Goal: Task Accomplishment & Management: Manage account settings

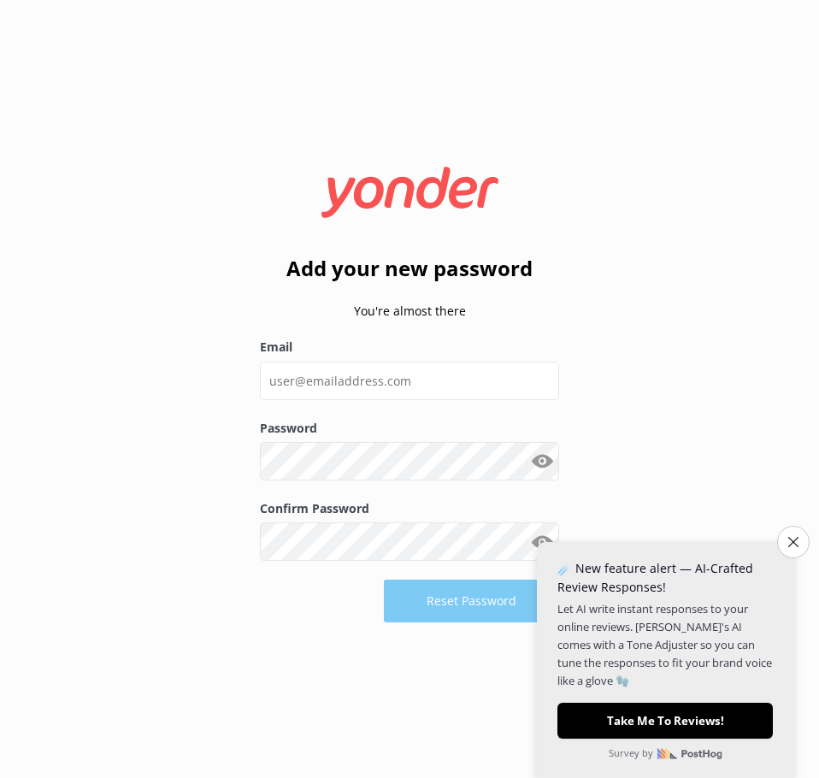
click at [459, 401] on div "Email" at bounding box center [409, 378] width 299 height 80
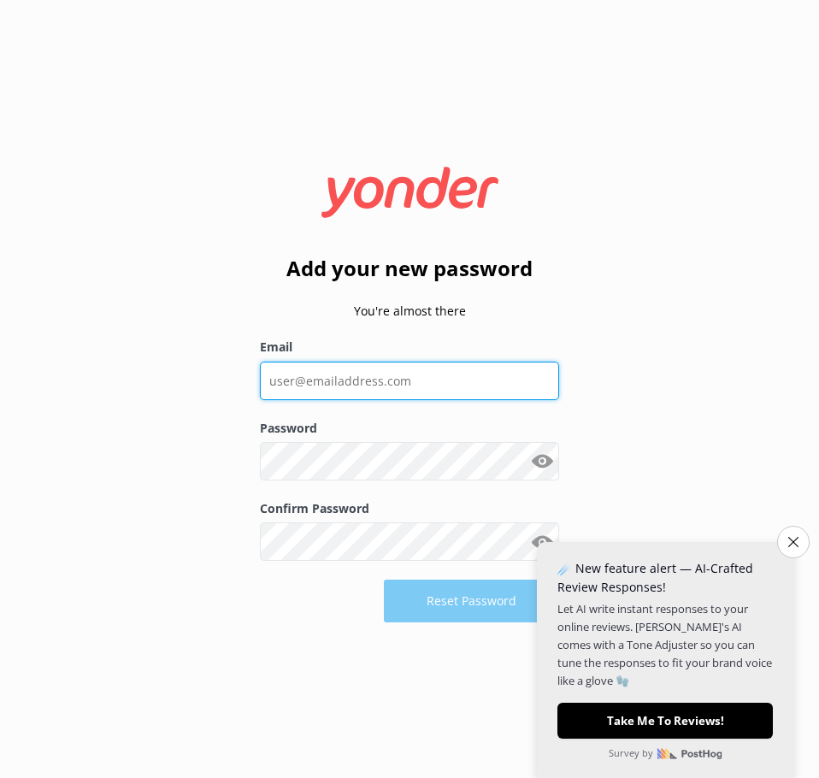
click at [469, 387] on input "Email" at bounding box center [409, 381] width 299 height 38
type input "[EMAIL_ADDRESS][DOMAIN_NAME]"
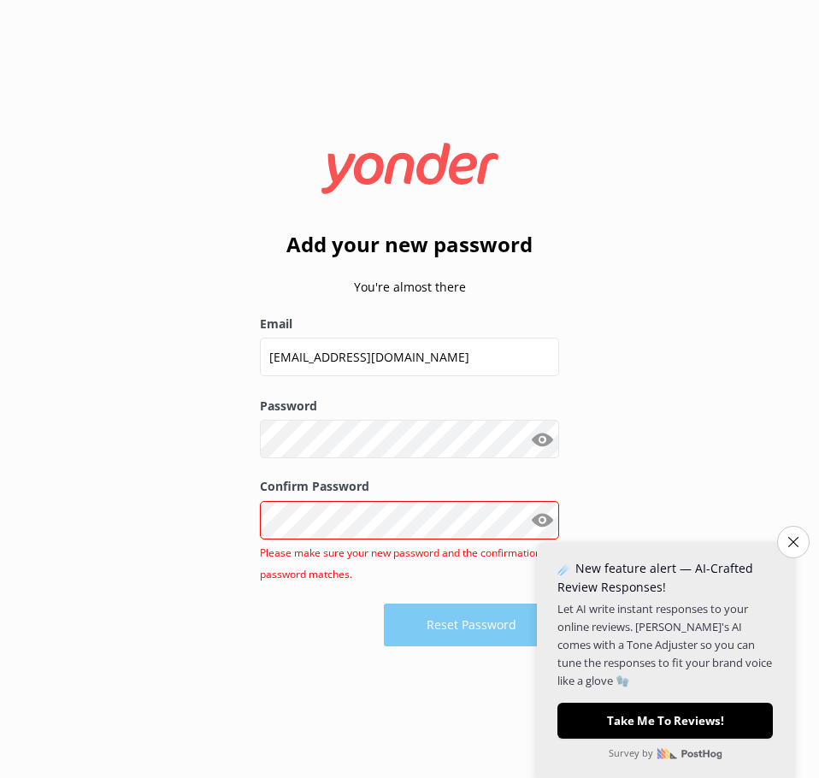
click at [541, 519] on button "Show password" at bounding box center [542, 520] width 34 height 34
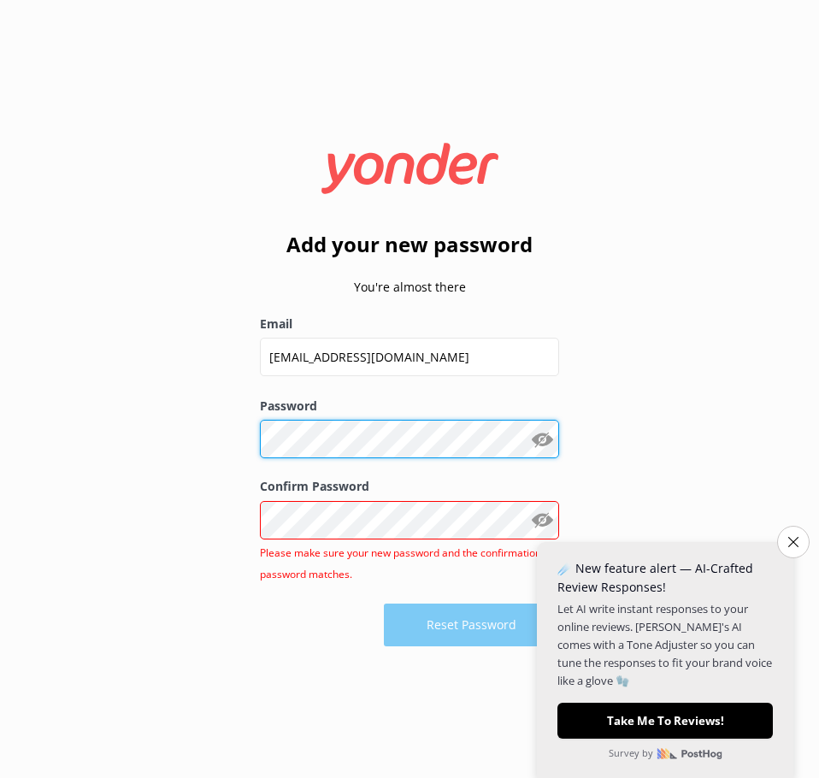
click button "Reset Password" at bounding box center [471, 625] width 175 height 43
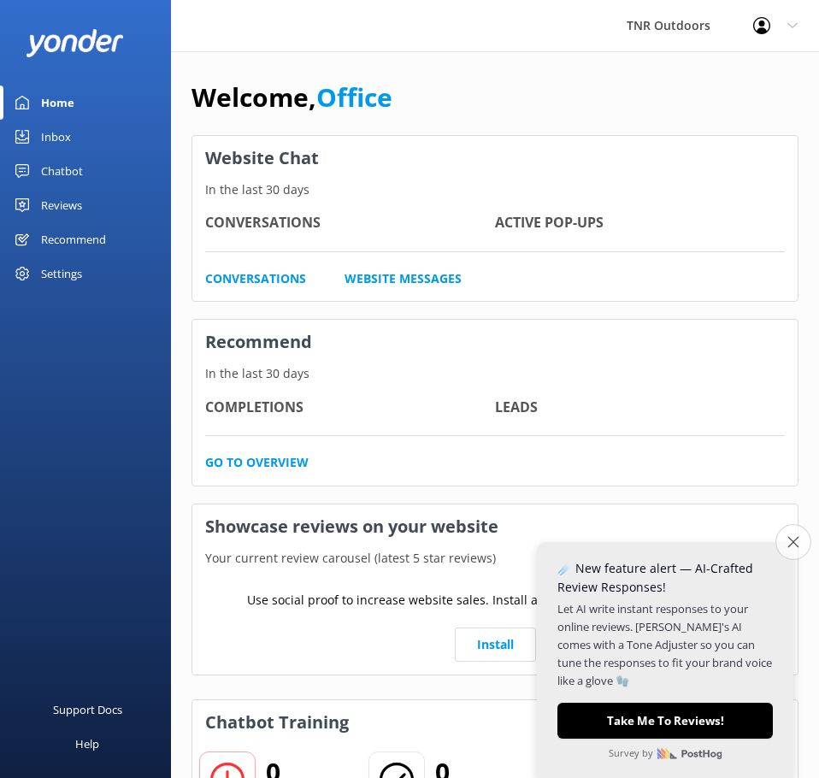
click at [795, 536] on button "Close survey" at bounding box center [793, 542] width 36 height 36
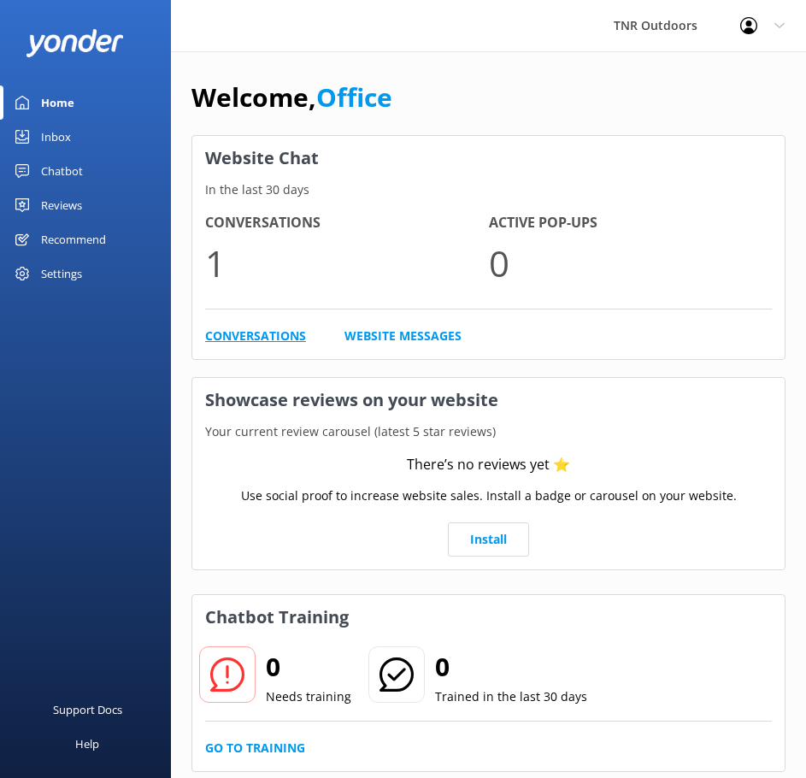
click at [259, 328] on link "Conversations" at bounding box center [255, 336] width 101 height 19
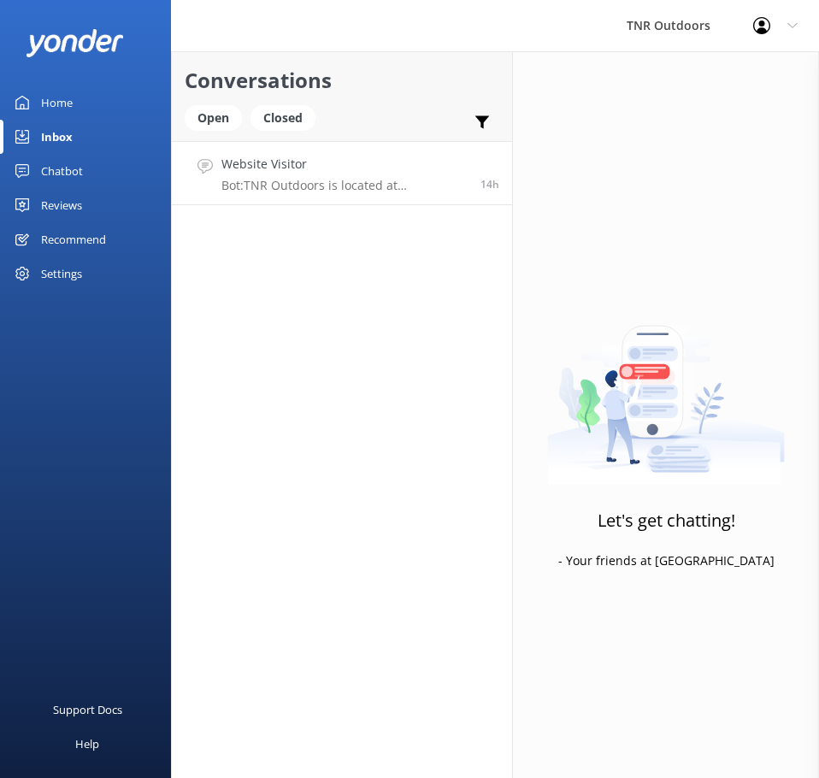
click at [315, 162] on h4 "Website Visitor" at bounding box center [344, 164] width 246 height 19
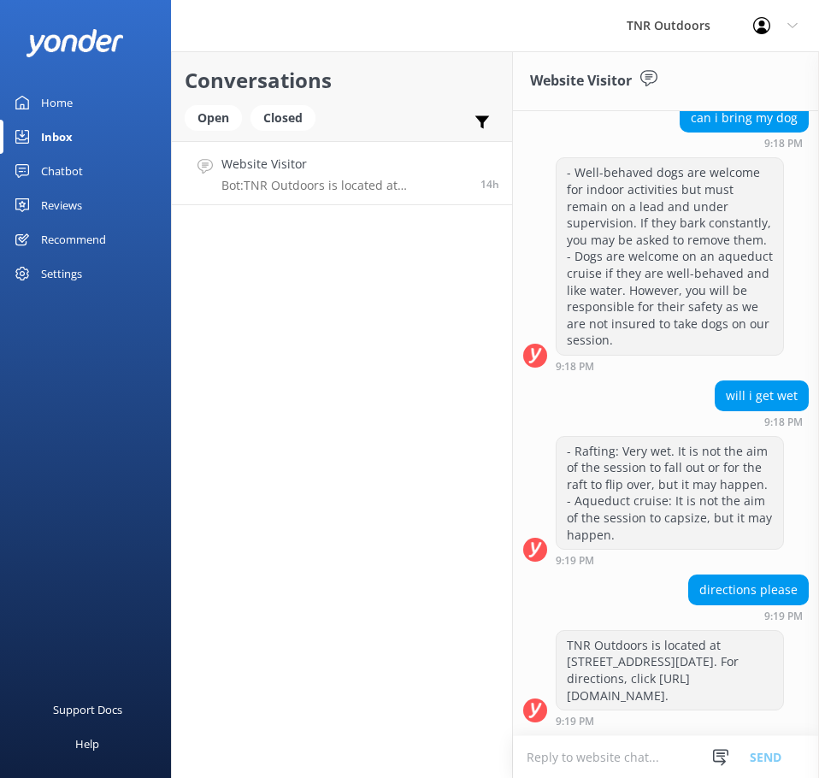
scroll to position [882, 0]
